Goal: Book appointment/travel/reservation

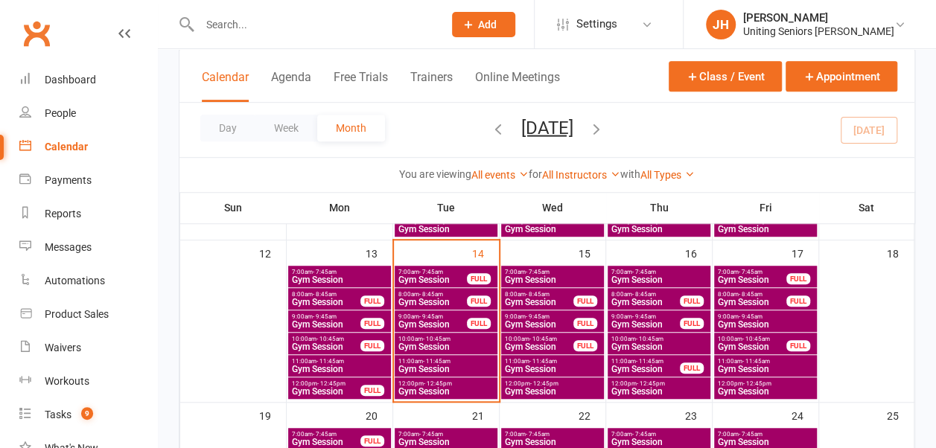
scroll to position [399, 0]
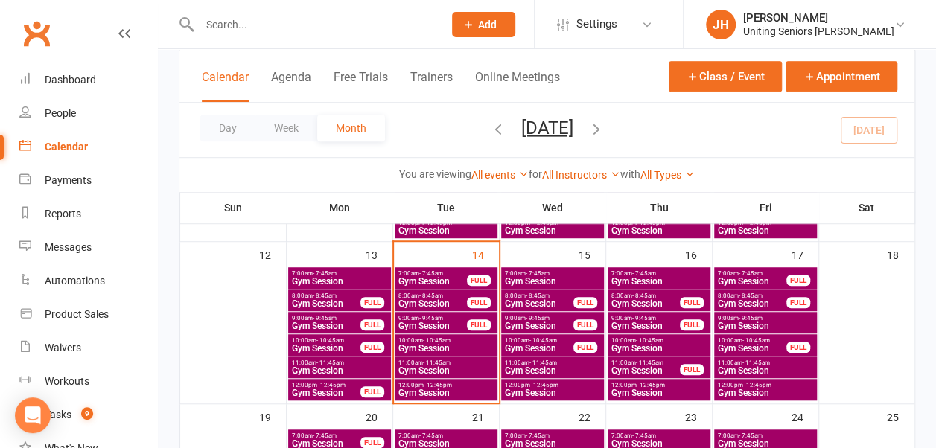
click at [440, 391] on span "Gym Session" at bounding box center [446, 393] width 97 height 9
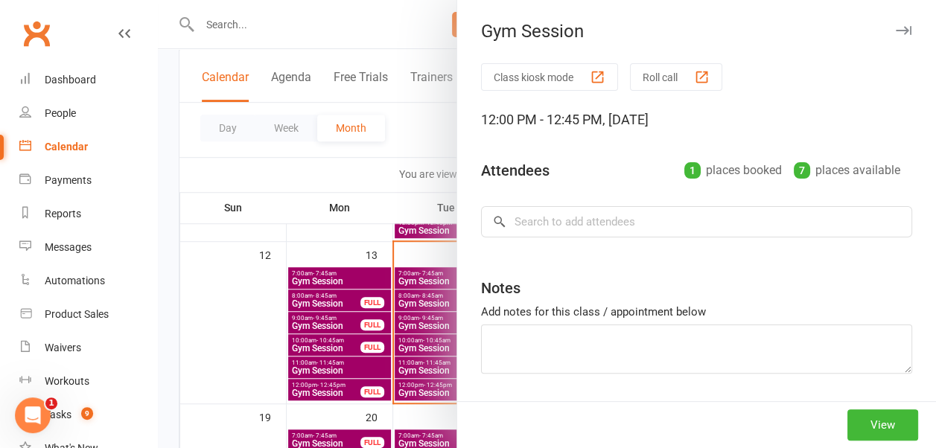
scroll to position [0, 0]
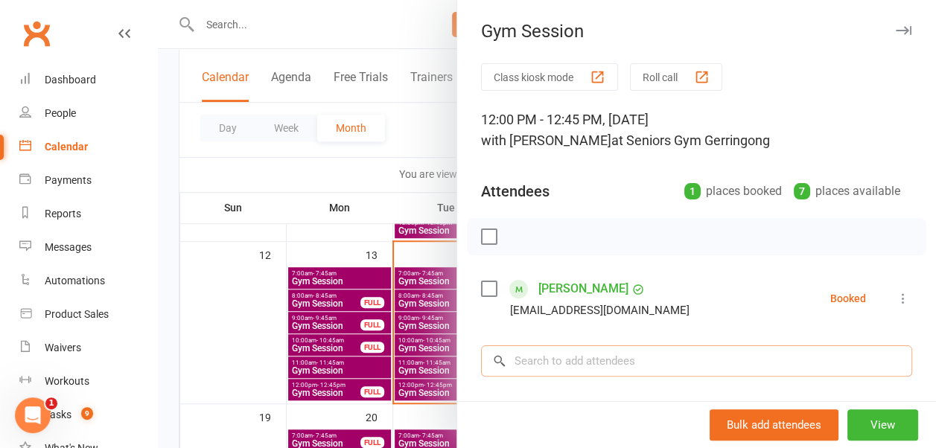
click at [586, 361] on input "search" at bounding box center [696, 361] width 431 height 31
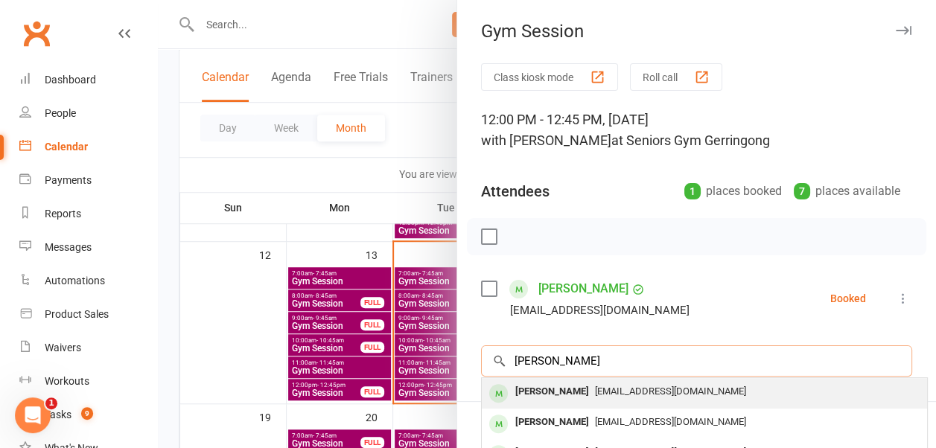
type input "michael manning"
click at [675, 396] on div "michaelgmanning@gmail.com" at bounding box center [705, 392] width 434 height 22
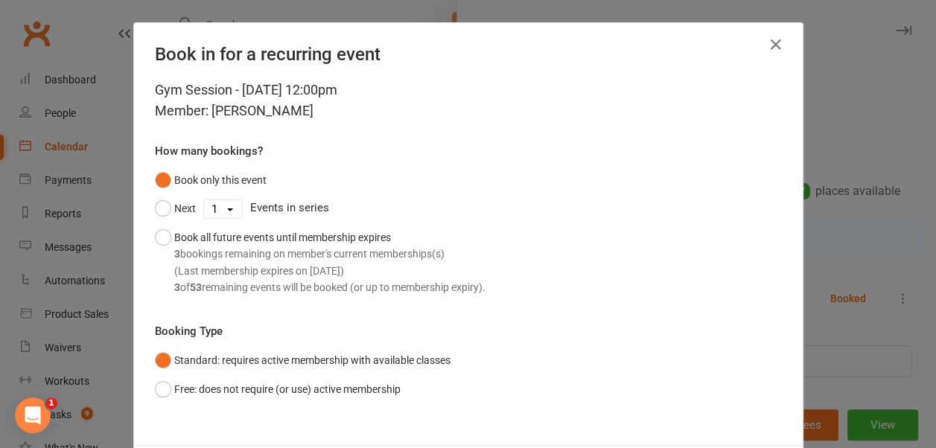
scroll to position [74, 0]
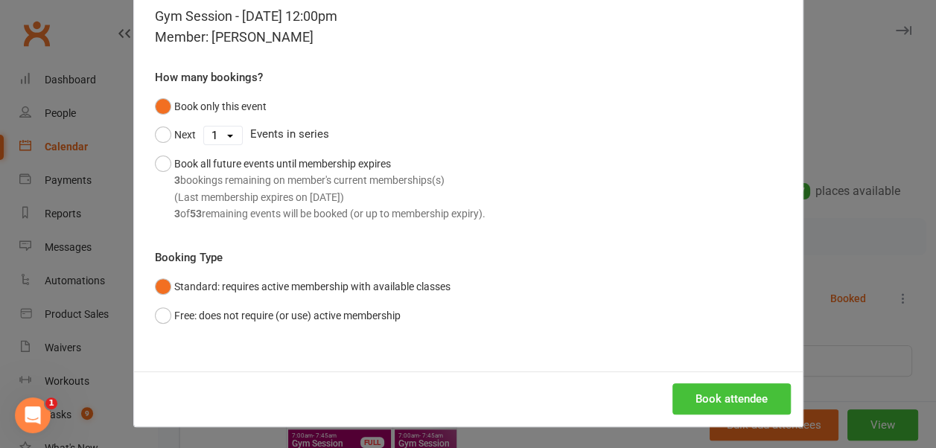
click at [712, 401] on button "Book attendee" at bounding box center [732, 399] width 118 height 31
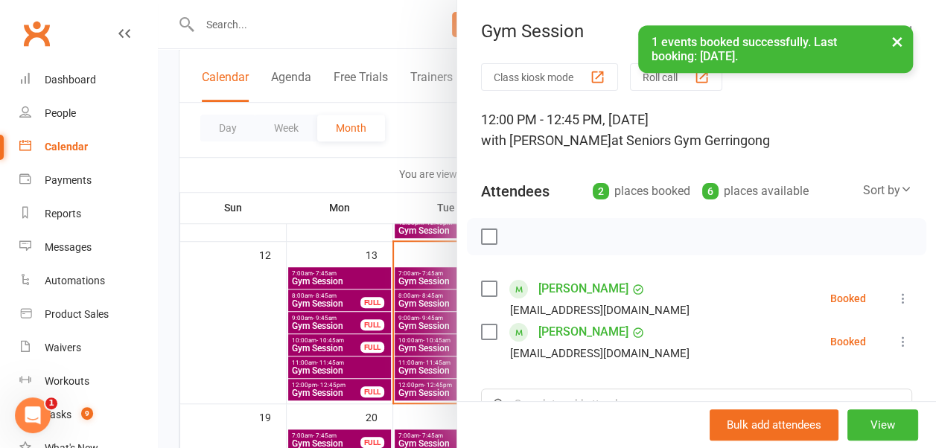
click at [398, 197] on div at bounding box center [547, 224] width 778 height 448
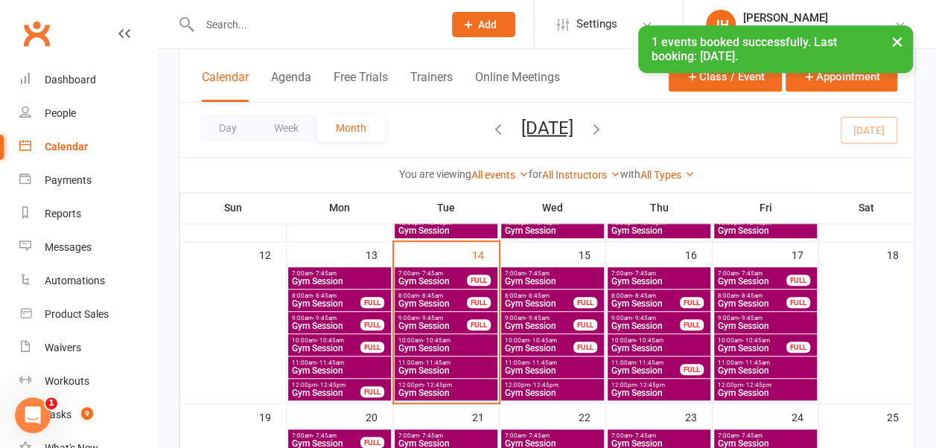
click at [428, 279] on span "Gym Session" at bounding box center [433, 281] width 70 height 9
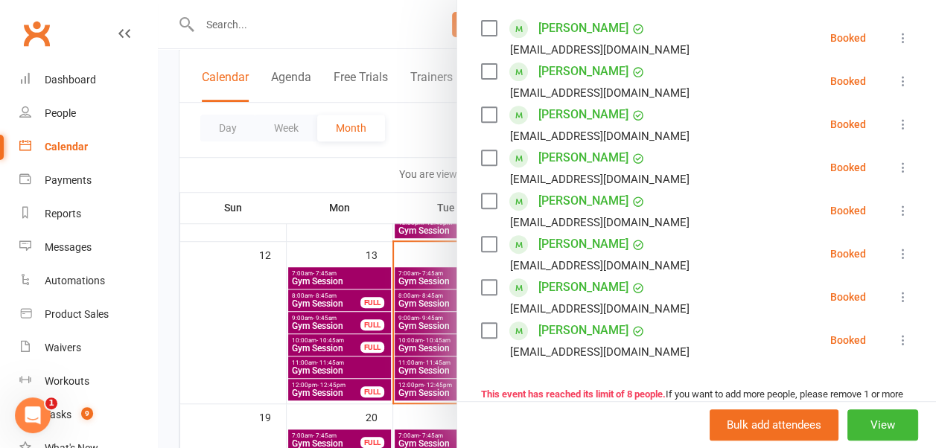
scroll to position [261, 0]
click at [419, 134] on div at bounding box center [547, 224] width 778 height 448
